Goal: Task Accomplishment & Management: Use online tool/utility

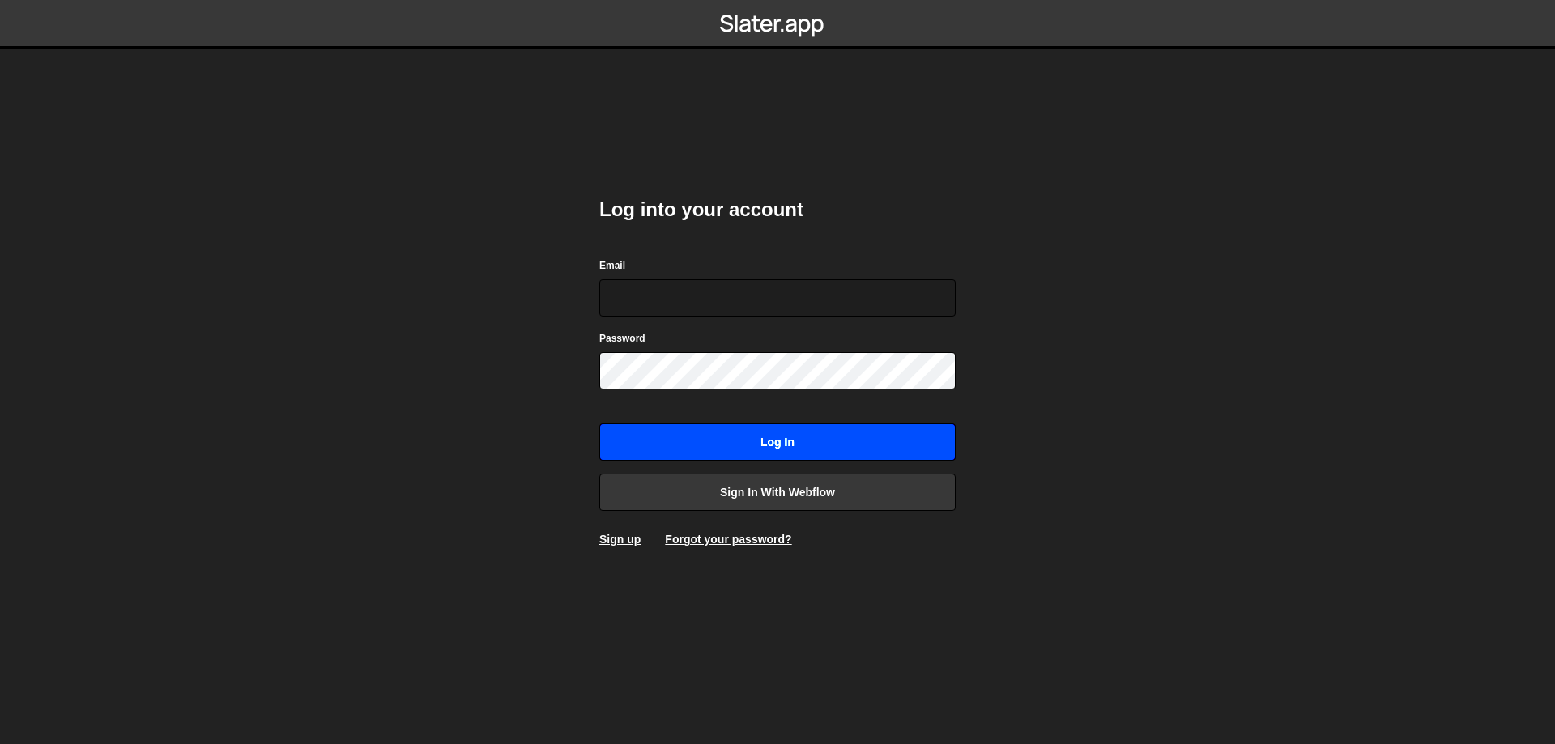
type input "[EMAIL_ADDRESS][DOMAIN_NAME]"
click at [770, 443] on input "Log in" at bounding box center [777, 442] width 356 height 37
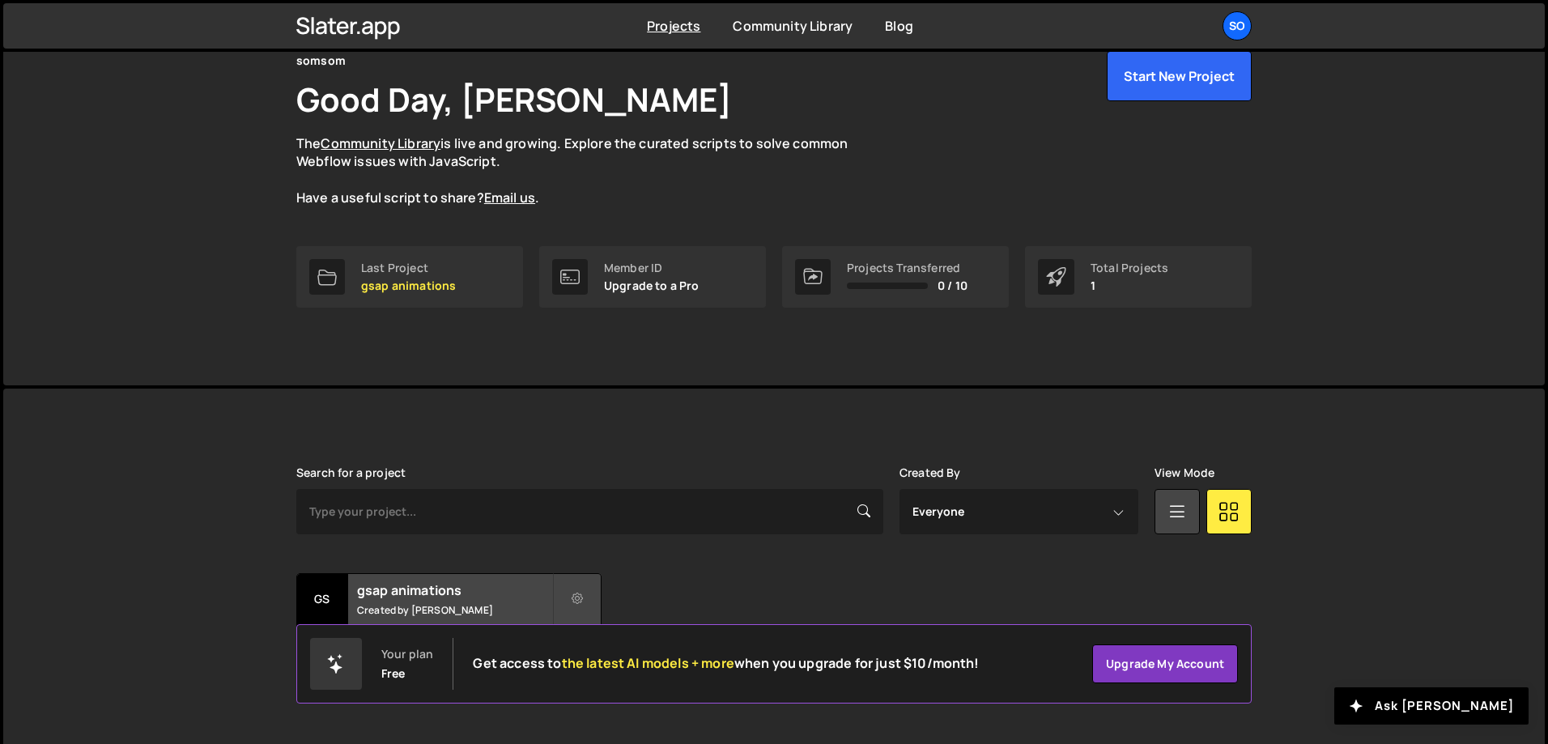
scroll to position [90, 0]
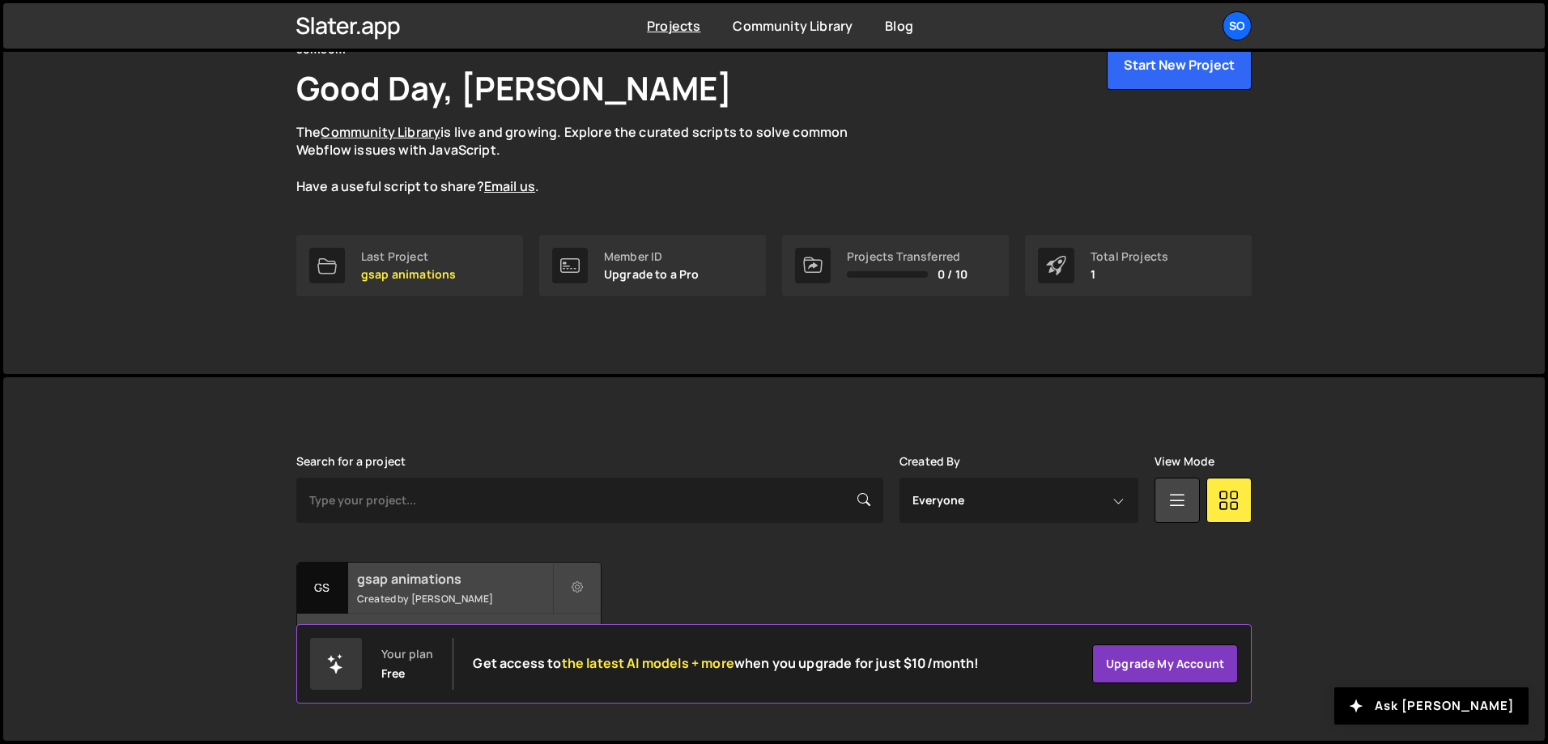
click at [341, 582] on div "gs" at bounding box center [322, 588] width 51 height 51
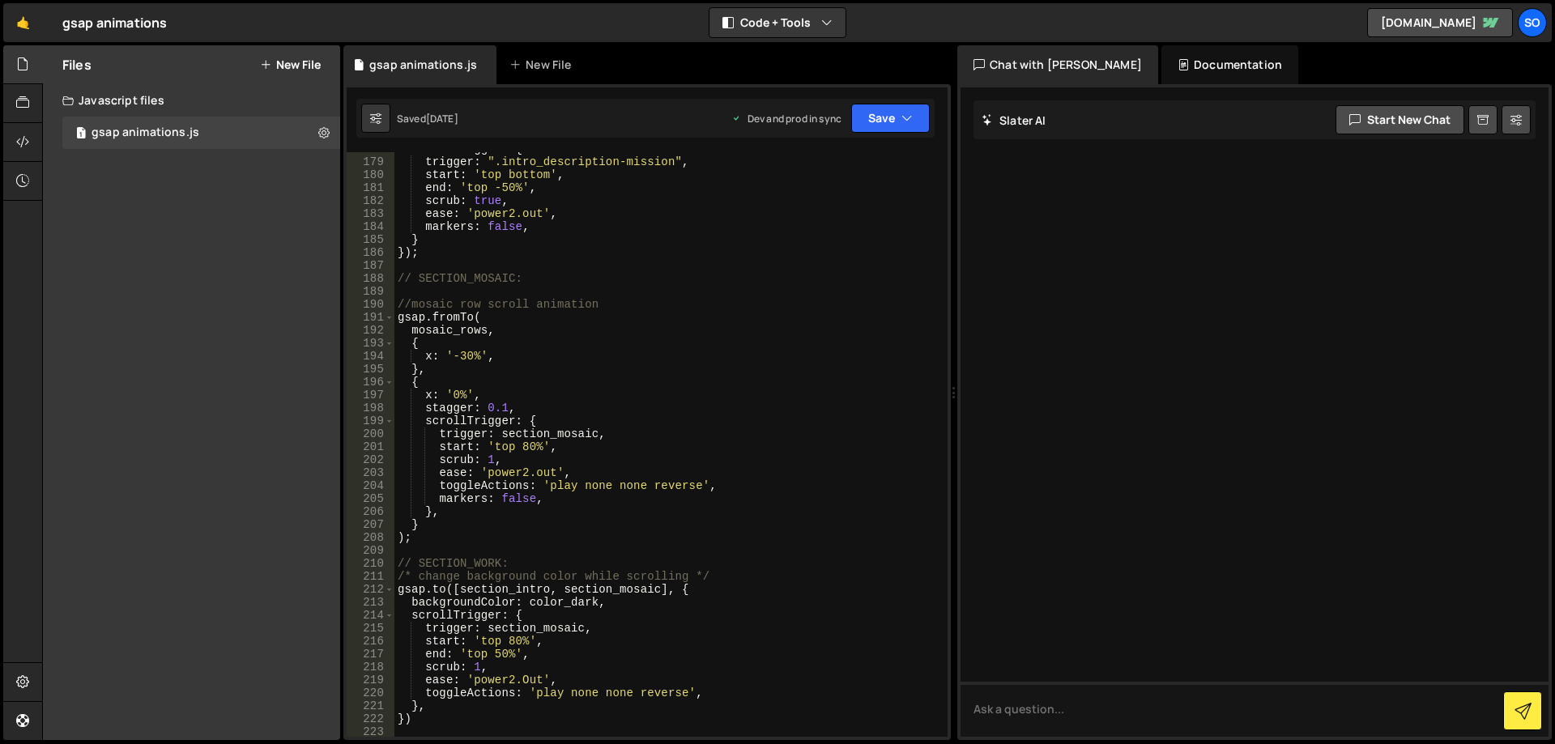
scroll to position [2381, 0]
click at [678, 485] on div "scrollTrigger : { trigger : ".intro_description-mission" , start : 'top bottom'…" at bounding box center [667, 448] width 547 height 611
click at [615, 455] on div "scrollTrigger : { trigger : ".intro_description-mission" , start : 'top bottom'…" at bounding box center [667, 448] width 547 height 611
click at [596, 445] on div "scrollTrigger : { trigger : ".intro_description-mission" , start : 'top bottom'…" at bounding box center [667, 448] width 547 height 611
click at [632, 429] on div "scrollTrigger : { trigger : ".intro_description-mission" , start : 'top bottom'…" at bounding box center [667, 448] width 547 height 611
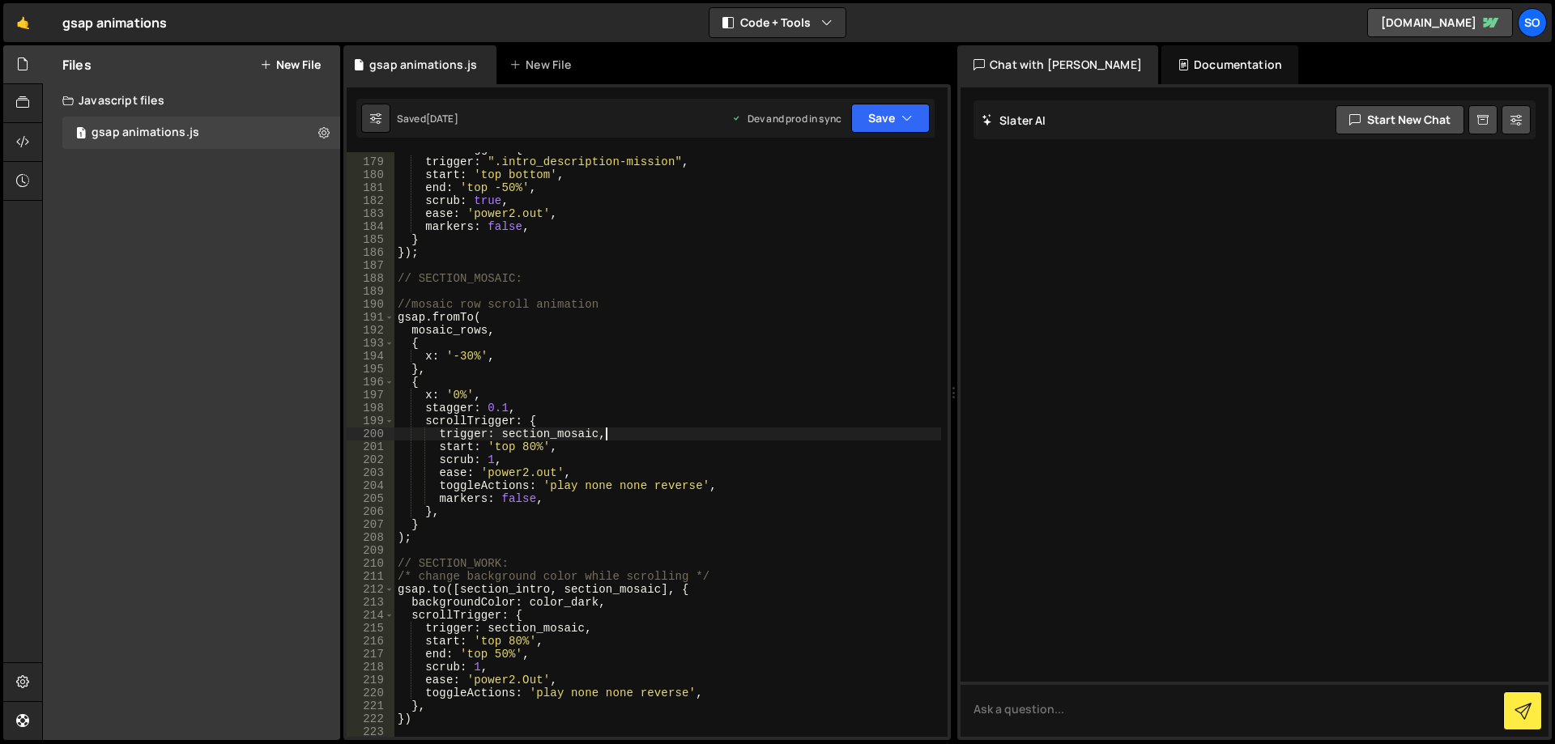
type textarea "trigger: section_mosaic,"
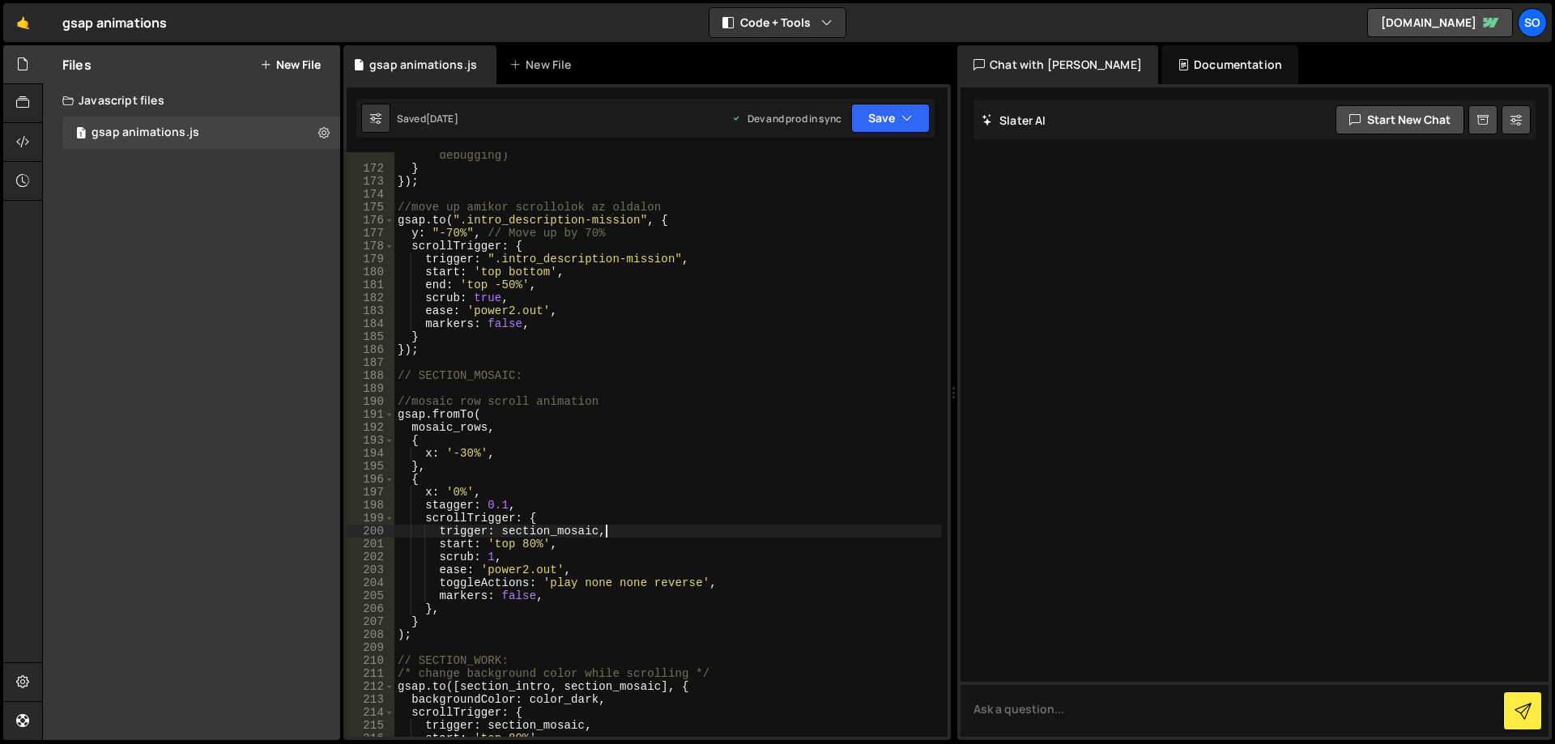
scroll to position [2332, 0]
